Goal: Task Accomplishment & Management: Use online tool/utility

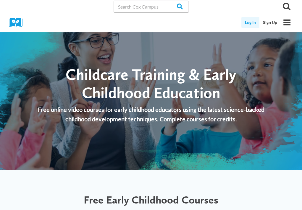
click at [253, 22] on link "Log In" at bounding box center [250, 22] width 18 height 11
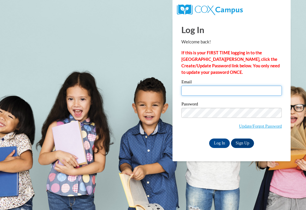
click at [221, 91] on input "Email" at bounding box center [231, 91] width 100 height 10
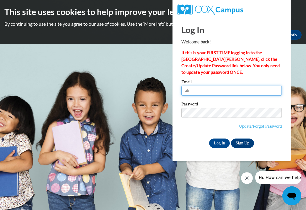
type input "a"
click at [221, 89] on input "ashleydanyellebusiness@gmail.co" at bounding box center [231, 91] width 100 height 10
click at [248, 91] on input "ashleydanyellebusiness@gmail.co" at bounding box center [231, 91] width 100 height 10
type input "ashleydanyellebusiness@gmail.com"
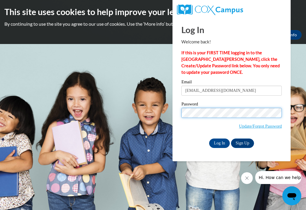
click at [209, 139] on input "Log In" at bounding box center [219, 143] width 21 height 9
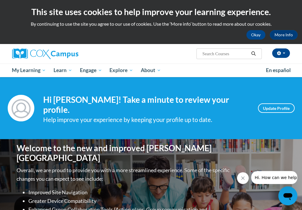
click at [249, 117] on div "Your profile Hi [PERSON_NAME]! Take a minute to review your profile. Help impro…" at bounding box center [151, 108] width 287 height 32
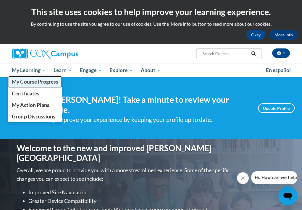
click at [50, 80] on span "My Course Progress" at bounding box center [35, 82] width 46 height 6
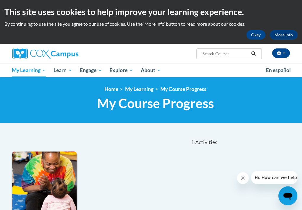
drag, startPoint x: 305, startPoint y: 82, endPoint x: 39, endPoint y: 176, distance: 281.6
click at [39, 176] on img at bounding box center [44, 182] width 64 height 60
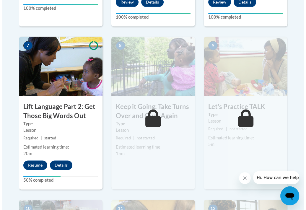
scroll to position [498, 0]
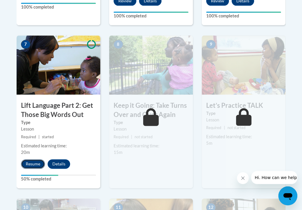
click at [31, 161] on button "Resume" at bounding box center [33, 163] width 24 height 9
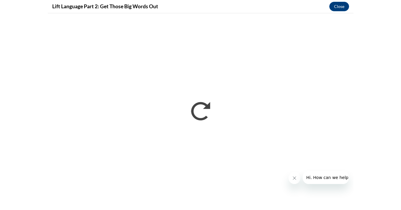
scroll to position [0, 0]
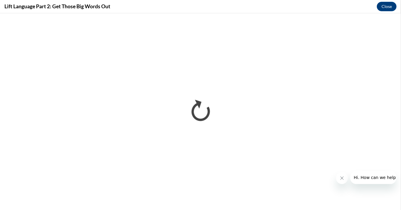
click at [301, 181] on button "Close message from company" at bounding box center [342, 178] width 12 height 12
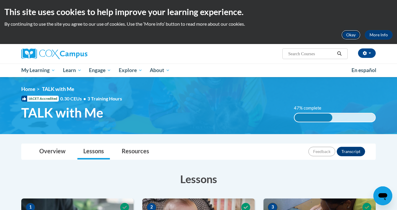
drag, startPoint x: 399, startPoint y: 14, endPoint x: 352, endPoint y: 37, distance: 52.5
click at [352, 37] on button "Okay" at bounding box center [350, 34] width 19 height 9
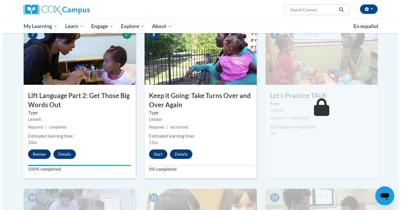
scroll to position [451, 0]
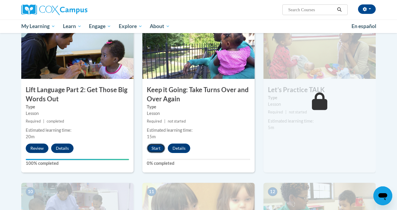
click at [160, 144] on button "Start" at bounding box center [156, 148] width 18 height 9
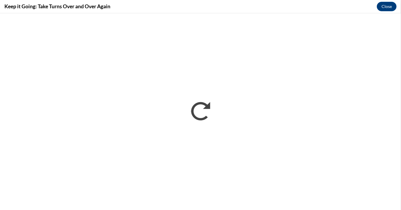
scroll to position [0, 0]
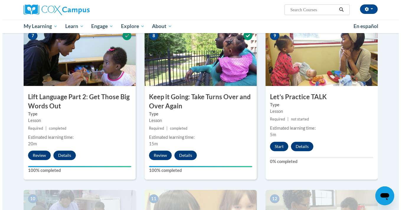
scroll to position [450, 0]
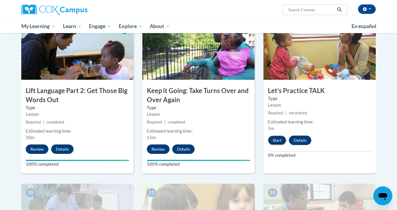
click at [278, 139] on button "Start" at bounding box center [277, 140] width 18 height 9
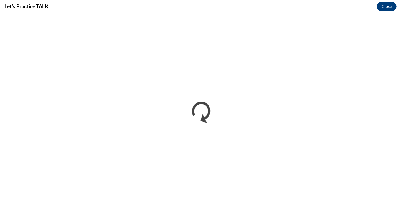
scroll to position [0, 0]
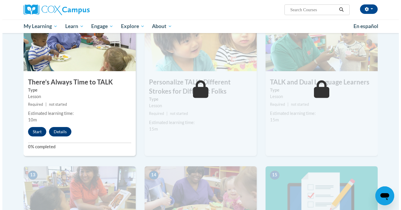
scroll to position [621, 0]
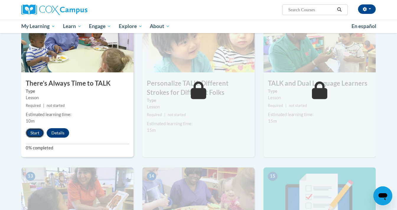
click at [32, 133] on button "Start" at bounding box center [35, 132] width 18 height 9
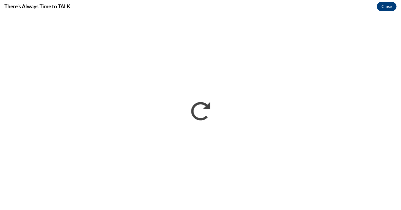
scroll to position [0, 0]
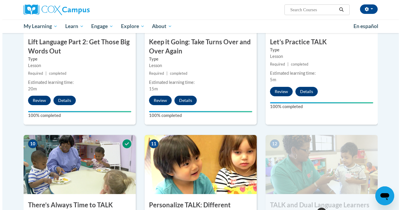
scroll to position [576, 0]
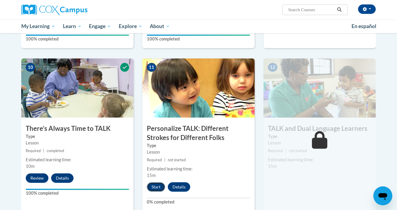
click at [149, 190] on button "Start" at bounding box center [156, 186] width 18 height 9
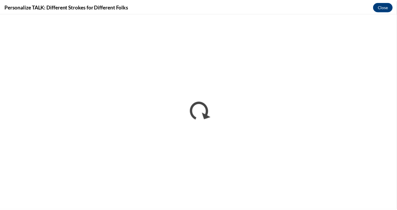
scroll to position [0, 0]
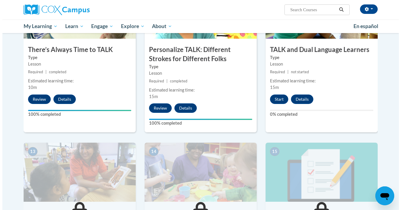
scroll to position [661, 0]
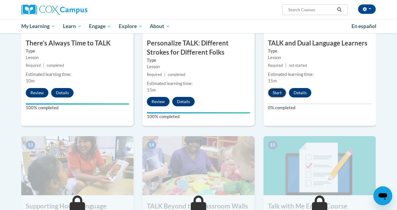
click at [274, 94] on button "Start" at bounding box center [277, 92] width 18 height 9
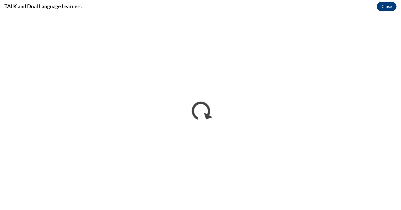
scroll to position [0, 0]
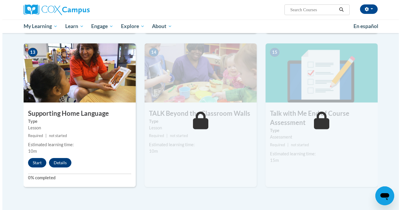
scroll to position [764, 0]
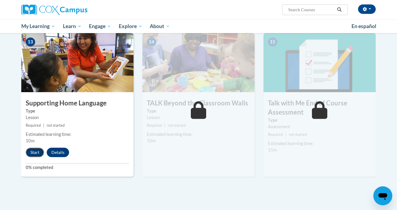
click at [32, 153] on button "Start" at bounding box center [35, 152] width 18 height 9
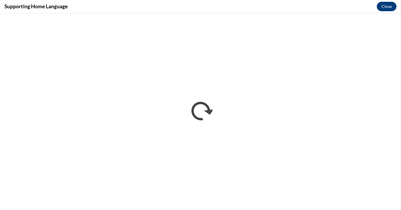
scroll to position [0, 0]
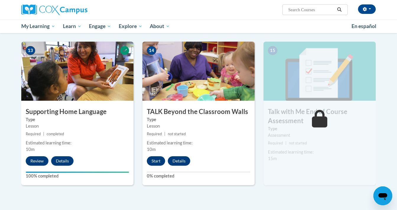
scroll to position [754, 0]
